Goal: Find specific page/section: Find specific page/section

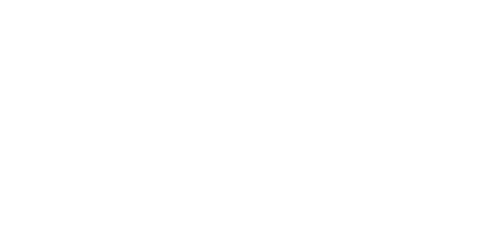
click at [360, 1] on html at bounding box center [249, 15] width 498 height 31
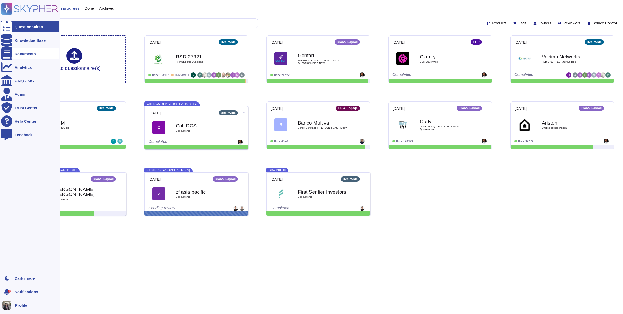
click at [12, 51] on div "Documents" at bounding box center [30, 53] width 58 height 11
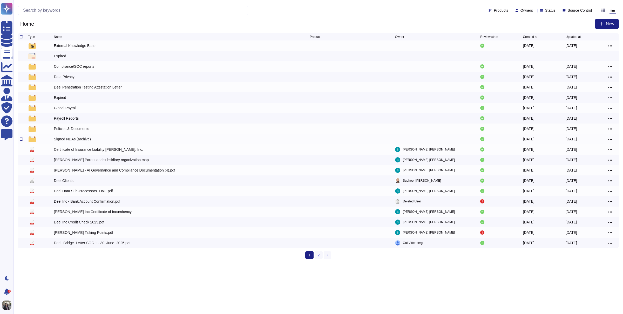
click at [79, 140] on div "Signed NDAs (archive)" at bounding box center [72, 138] width 37 height 5
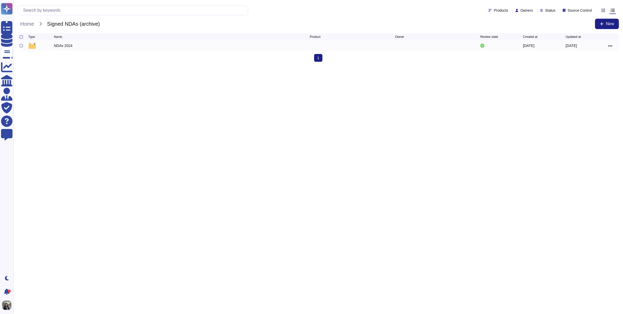
click at [68, 48] on div "NDAs 2024" at bounding box center [63, 45] width 19 height 5
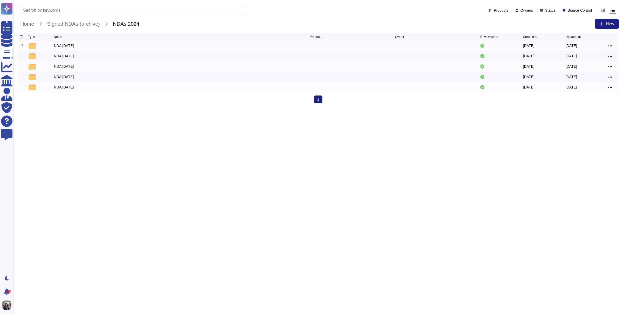
click at [74, 47] on div "NDA [DATE]" at bounding box center [64, 45] width 20 height 5
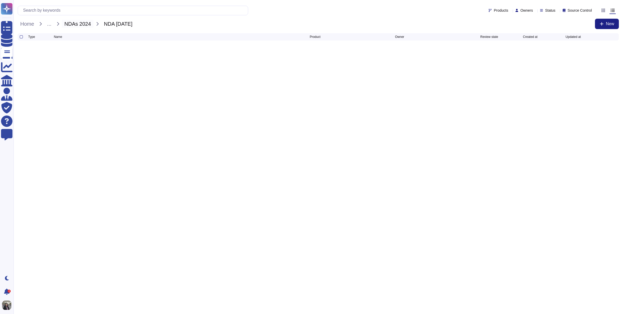
click at [87, 23] on span "NDAs 2024" at bounding box center [78, 24] width 32 height 8
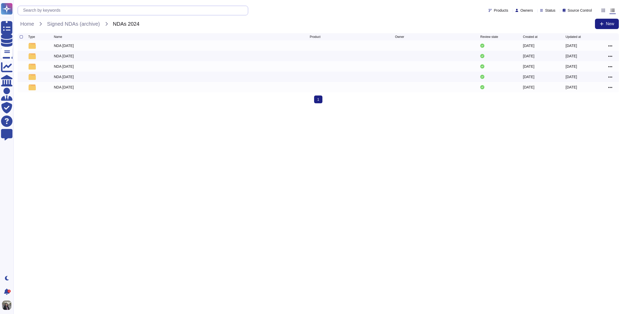
click at [232, 11] on input "text" at bounding box center [133, 10] width 227 height 9
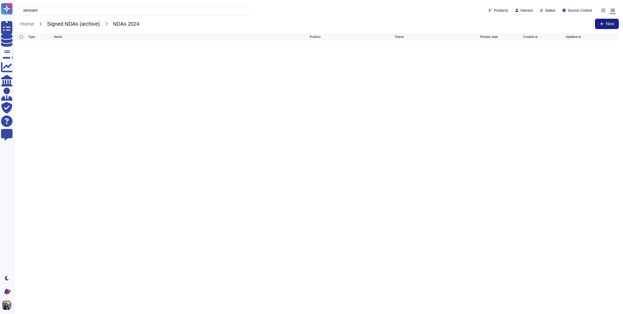
type input "xensam"
click at [76, 24] on span "Signed NDAs (archive)" at bounding box center [73, 24] width 58 height 8
click at [94, 7] on input "xensam" at bounding box center [131, 10] width 222 height 9
click at [53, 46] on div at bounding box center [41, 46] width 26 height 6
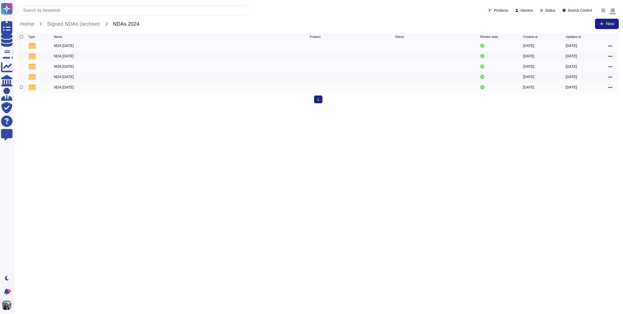
click at [59, 83] on div "NDA [DATE] [DATE] [DATE]" at bounding box center [318, 87] width 601 height 10
click at [62, 87] on div "NDA [DATE]" at bounding box center [64, 87] width 20 height 5
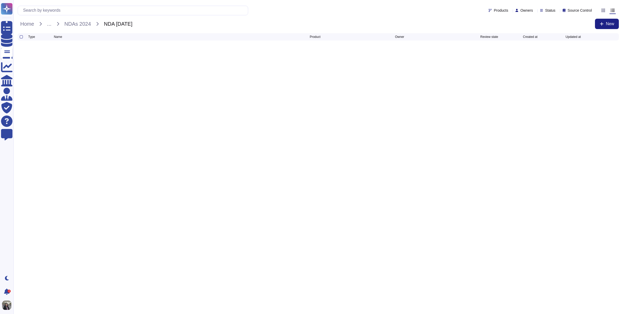
click at [95, 48] on html "Questionnaires Knowledge Base Documents Analytics CAIQ / SIG Admin Trust Center…" at bounding box center [311, 24] width 623 height 48
